Goal: Find specific page/section: Find specific page/section

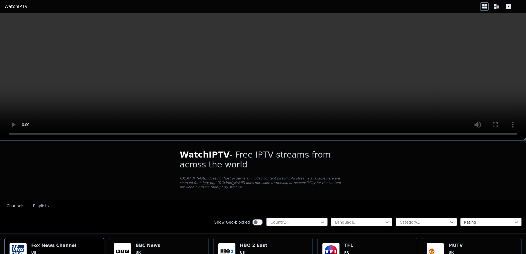
click at [384, 223] on icon at bounding box center [386, 221] width 5 height 5
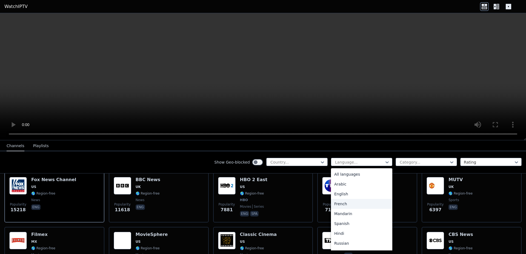
click at [339, 203] on div "French" at bounding box center [361, 204] width 61 height 10
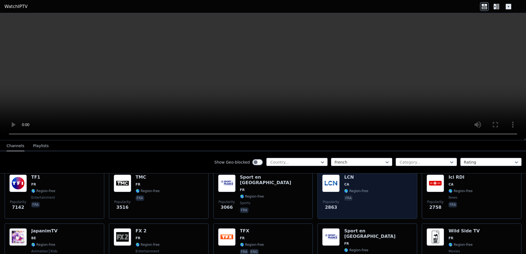
scroll to position [66, 0]
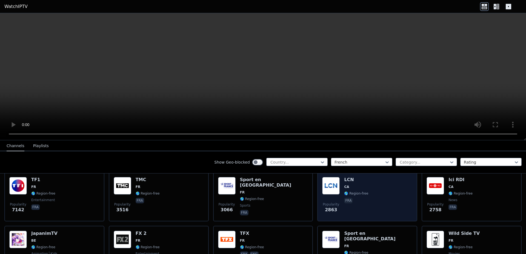
click at [377, 197] on div "Popularity 2863 LCN CA 🌎 Region-free fra" at bounding box center [367, 196] width 90 height 39
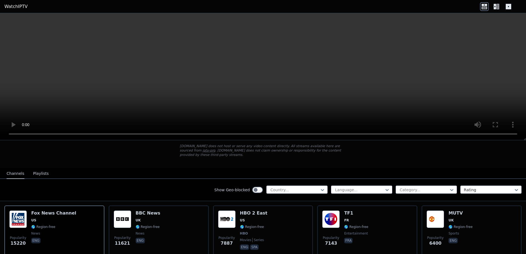
scroll to position [33, 0]
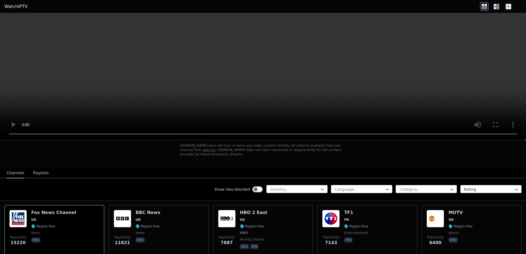
click at [379, 186] on div "Language..." at bounding box center [361, 189] width 61 height 8
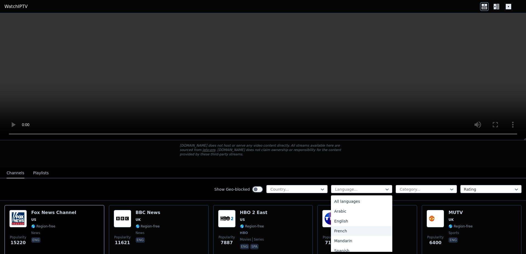
click at [339, 229] on div "French" at bounding box center [361, 231] width 61 height 10
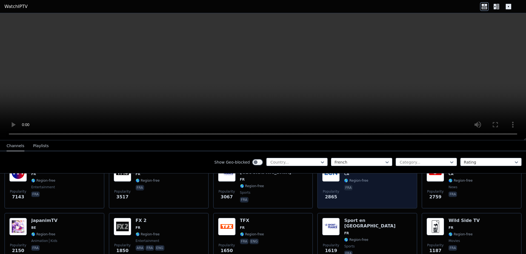
scroll to position [66, 0]
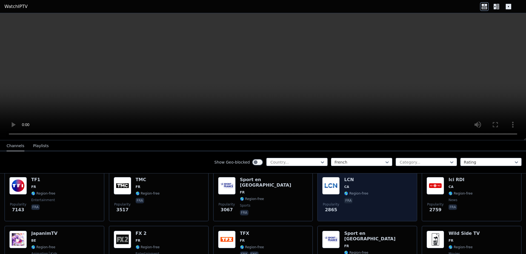
click at [351, 186] on span "CA" at bounding box center [356, 187] width 24 height 4
